Goal: Task Accomplishment & Management: Manage account settings

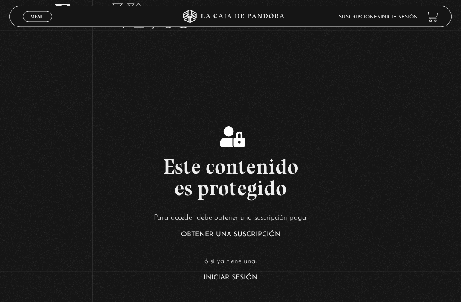
scroll to position [68, 0]
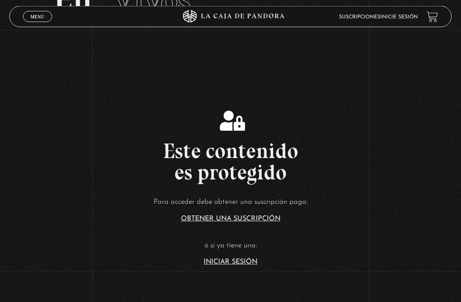
click at [234, 265] on link "Iniciar Sesión" at bounding box center [230, 261] width 54 height 7
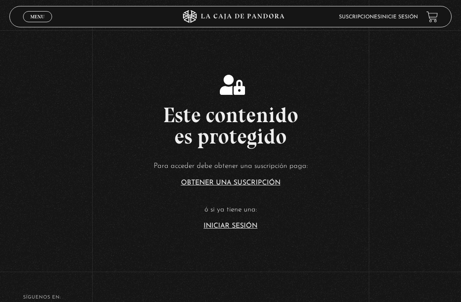
scroll to position [107, 0]
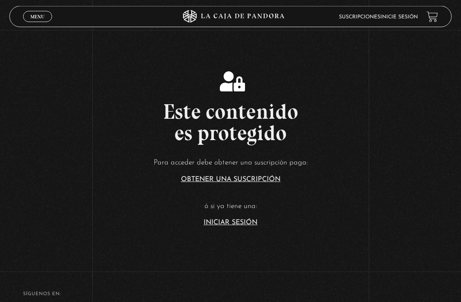
click at [243, 226] on link "Iniciar Sesión" at bounding box center [230, 222] width 54 height 7
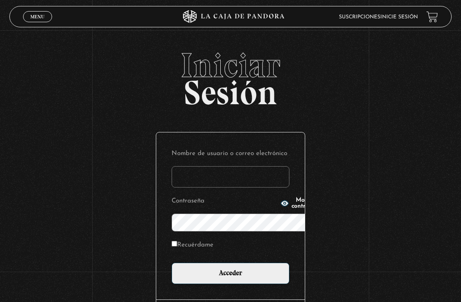
click at [239, 166] on input "Nombre de usuario o correo electrónico" at bounding box center [230, 176] width 118 height 21
click at [246, 166] on input "Nombre de usuario o correo electrónico" at bounding box center [230, 176] width 118 height 21
type input "brentvans20@gmail.com"
click at [280, 207] on span "button" at bounding box center [284, 203] width 9 height 9
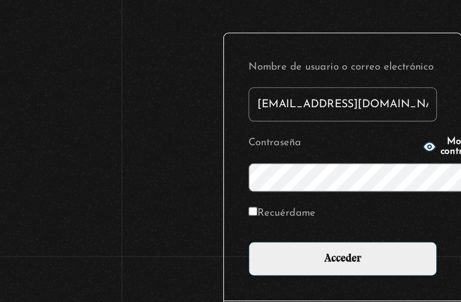
click at [281, 200] on icon "button" at bounding box center [285, 203] width 8 height 6
click at [104, 124] on div "Iniciar Sesión Nombre de usuario o correo electrónico brentvans20@gmail.com Con…" at bounding box center [230, 207] width 461 height 319
click at [99, 128] on div "Iniciar Sesión Nombre de usuario o correo electrónico brentvans20@gmail.com Con…" at bounding box center [230, 207] width 461 height 319
click at [98, 132] on div "Iniciar Sesión Nombre de usuario o correo electrónico brentvans20@gmail.com Con…" at bounding box center [230, 207] width 461 height 319
click at [203, 262] on input "Acceder" at bounding box center [230, 272] width 118 height 21
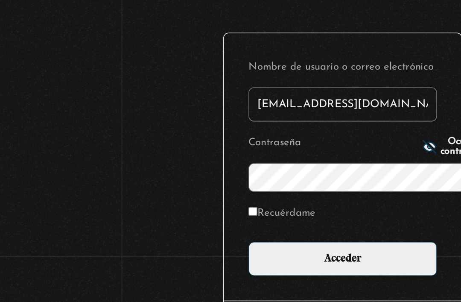
click at [280, 207] on icon "button" at bounding box center [284, 203] width 9 height 9
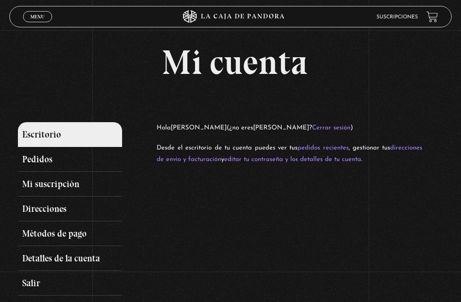
click at [41, 164] on link "Pedidos" at bounding box center [70, 159] width 104 height 25
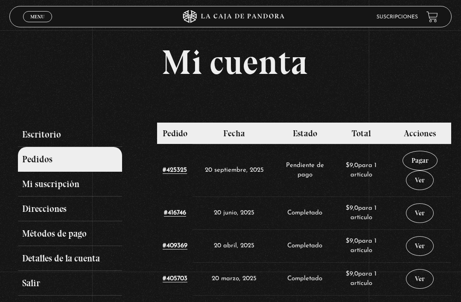
click at [48, 236] on link "Métodos de pago" at bounding box center [70, 233] width 104 height 25
click at [34, 12] on link "Menu Cerrar" at bounding box center [37, 16] width 29 height 11
